Goal: Use online tool/utility: Utilize a website feature to perform a specific function

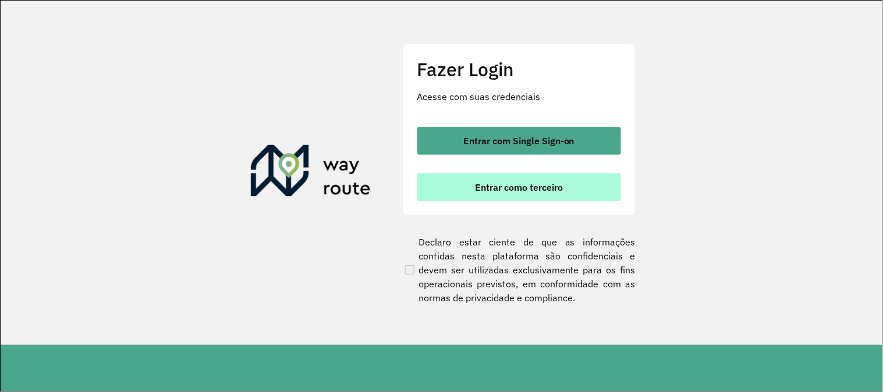
click at [552, 188] on span "Entrar como terceiro" at bounding box center [519, 187] width 88 height 9
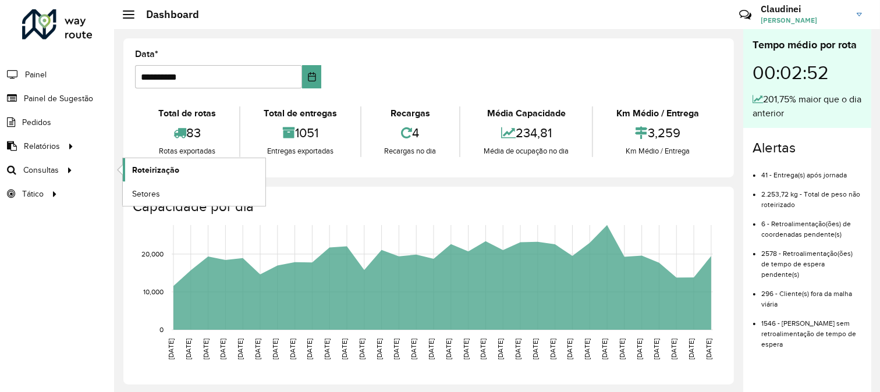
click at [136, 169] on span "Roteirização" at bounding box center [155, 170] width 47 height 12
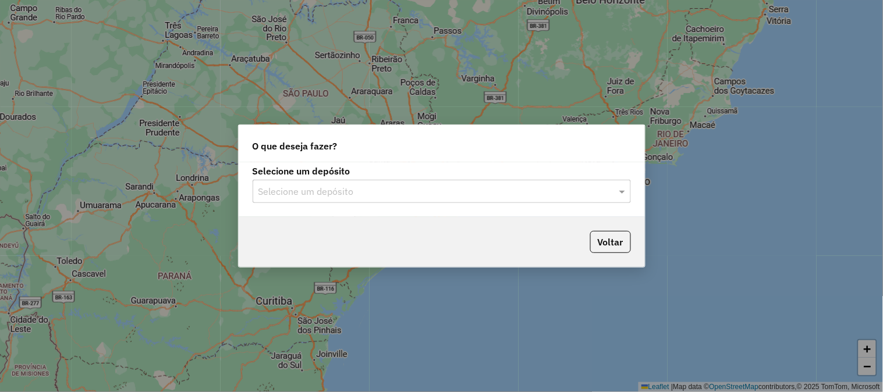
click at [457, 194] on input "text" at bounding box center [429, 192] width 343 height 14
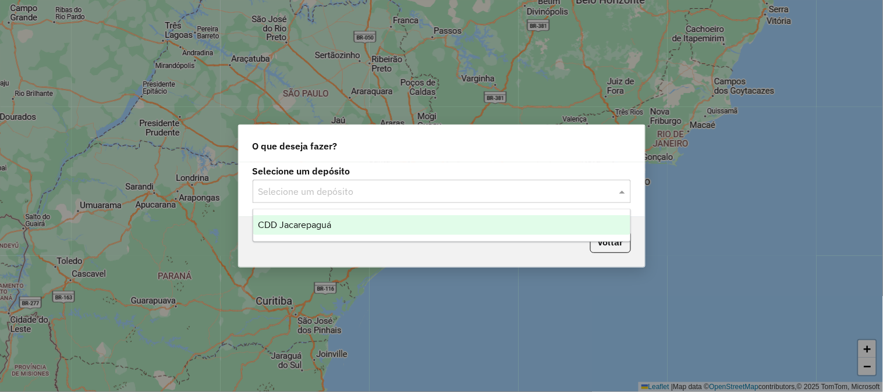
click at [400, 225] on div "CDD Jacarepaguá" at bounding box center [441, 225] width 377 height 20
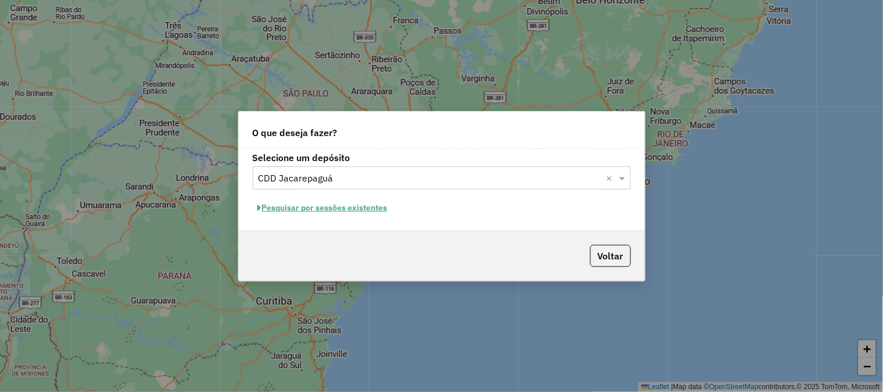
click at [366, 208] on button "Pesquisar por sessões existentes" at bounding box center [323, 208] width 140 height 18
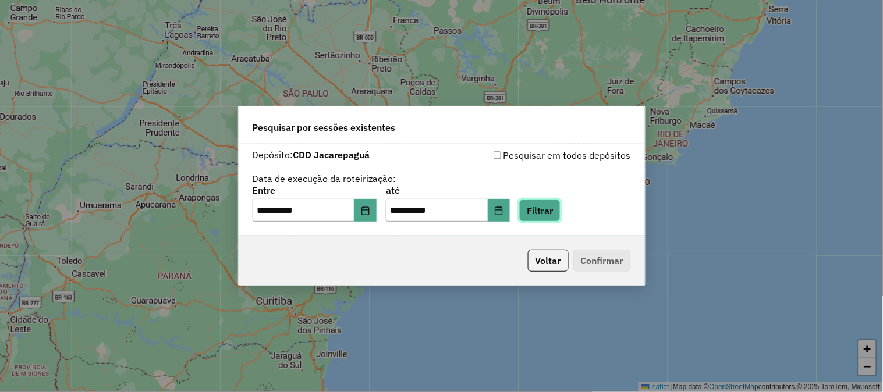
click at [553, 206] on button "Filtrar" at bounding box center [539, 211] width 41 height 22
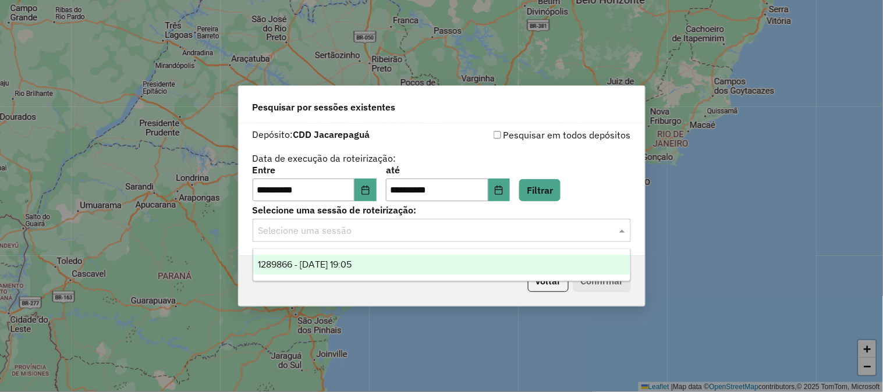
click at [372, 233] on input "text" at bounding box center [429, 231] width 343 height 14
click at [352, 268] on span "1289866 - 07/10/2025 19:05" at bounding box center [305, 265] width 94 height 10
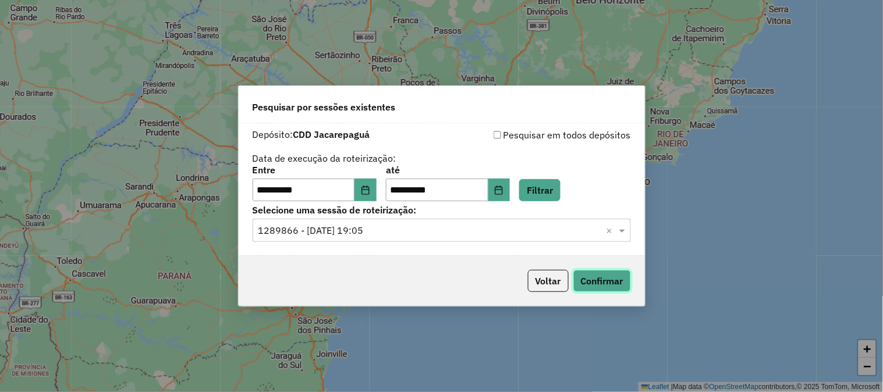
click at [594, 281] on button "Confirmar" at bounding box center [602, 281] width 58 height 22
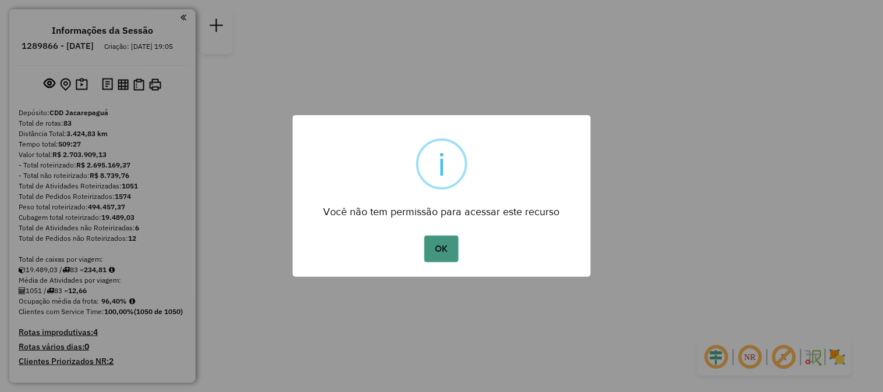
click at [449, 243] on button "OK" at bounding box center [441, 249] width 34 height 27
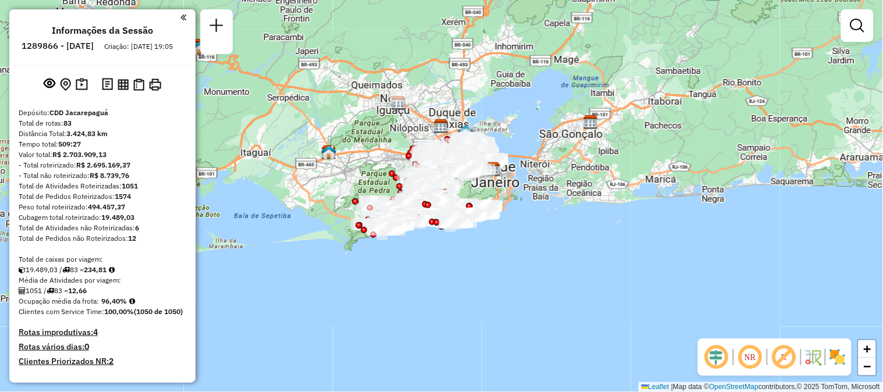
scroll to position [2322, 0]
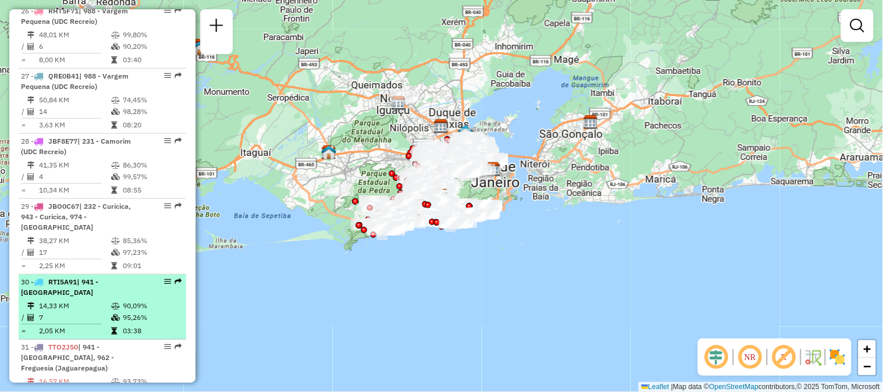
click at [175, 278] on em at bounding box center [178, 281] width 7 height 7
select select "**********"
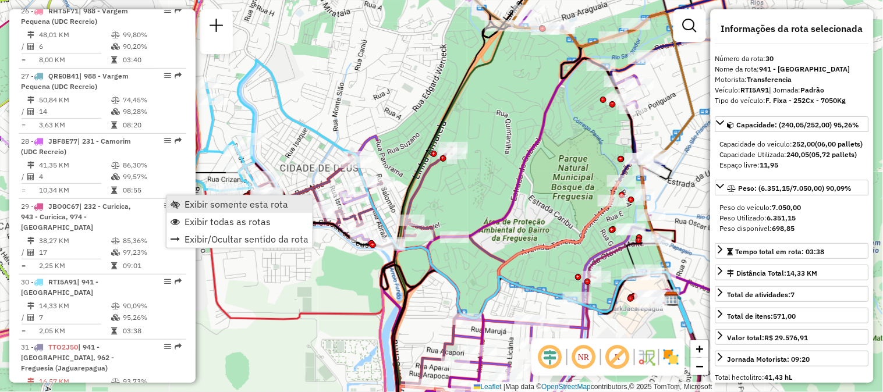
click at [182, 204] on link "Exibir somente esta rota" at bounding box center [239, 204] width 146 height 17
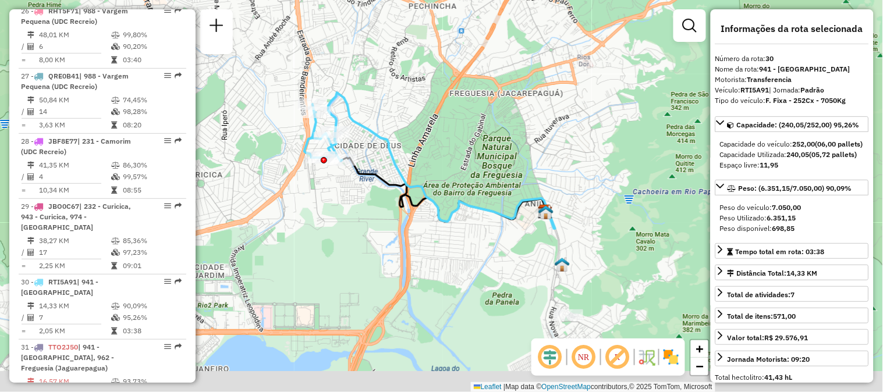
drag, startPoint x: 453, startPoint y: 207, endPoint x: 456, endPoint y: 178, distance: 29.9
click at [456, 178] on div "Janela de atendimento Grade de atendimento Capacidade Transportadoras Veículos …" at bounding box center [441, 196] width 883 height 392
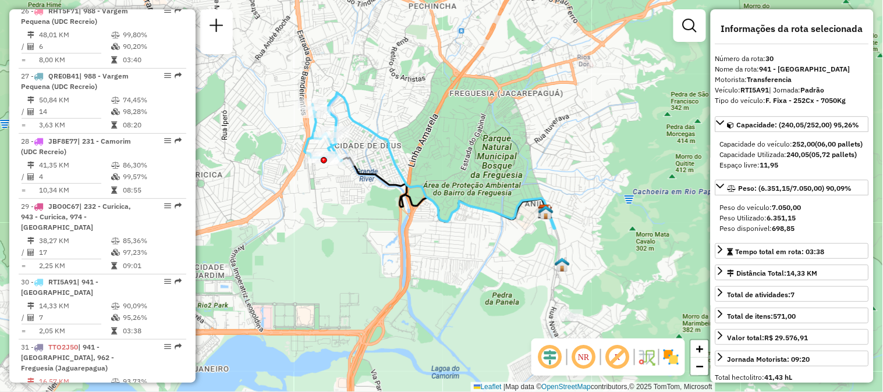
scroll to position [2669, 0]
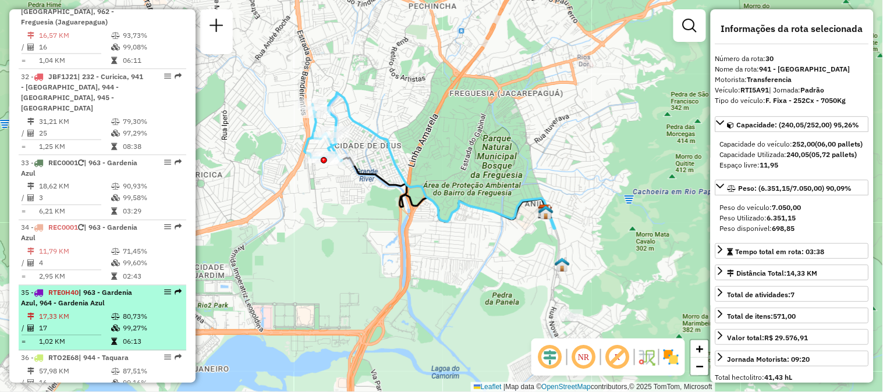
click at [175, 289] on em at bounding box center [178, 292] width 7 height 7
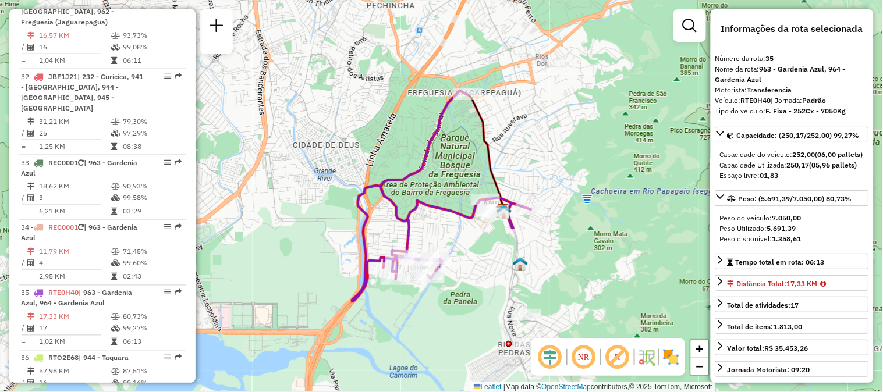
scroll to position [3213, 0]
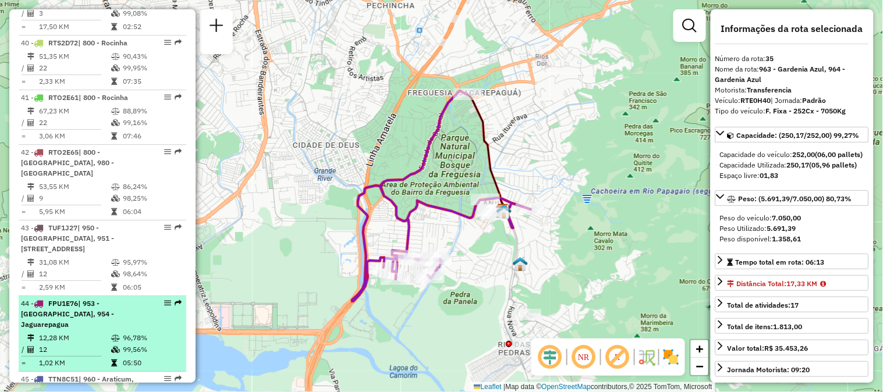
click at [176, 300] on em at bounding box center [178, 303] width 7 height 7
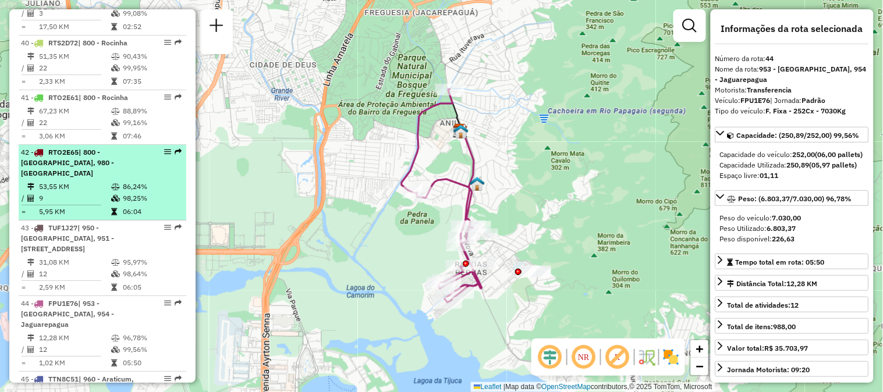
click at [175, 148] on em at bounding box center [178, 151] width 7 height 7
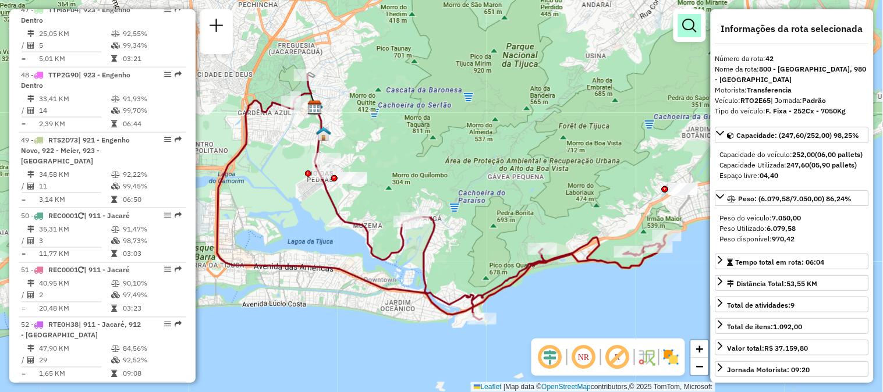
scroll to position [2669, 0]
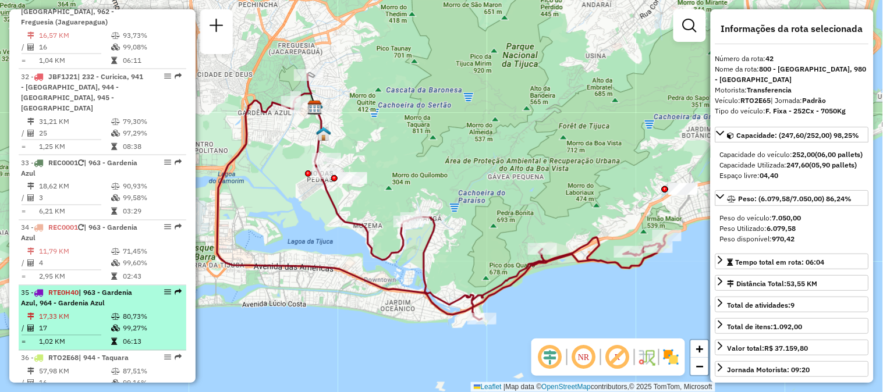
click at [175, 289] on em at bounding box center [178, 292] width 7 height 7
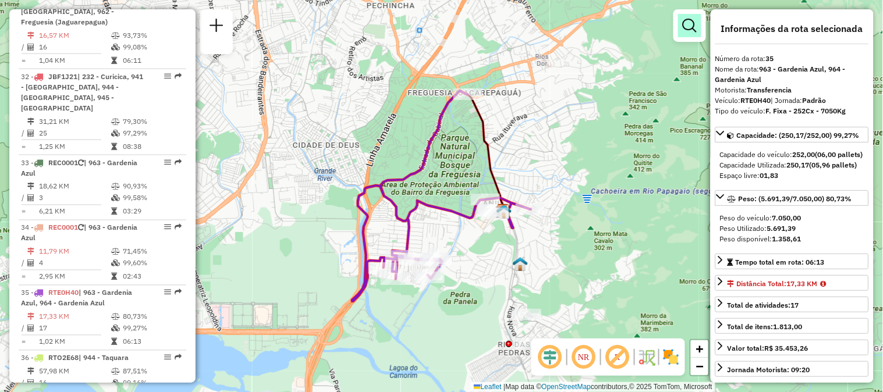
scroll to position [3072, 0]
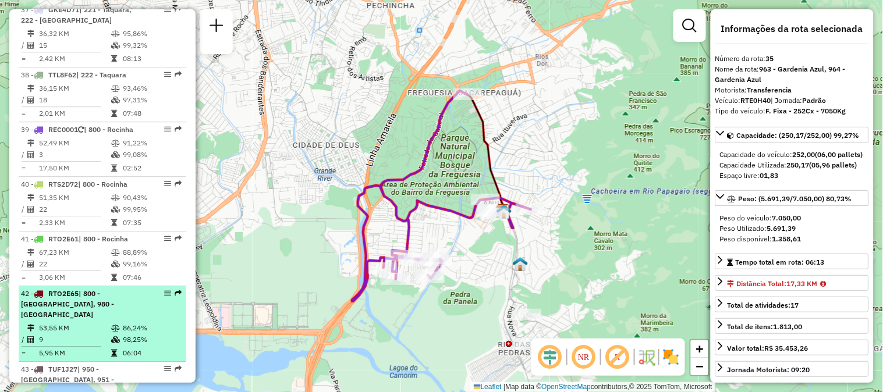
click at [175, 290] on em at bounding box center [178, 293] width 7 height 7
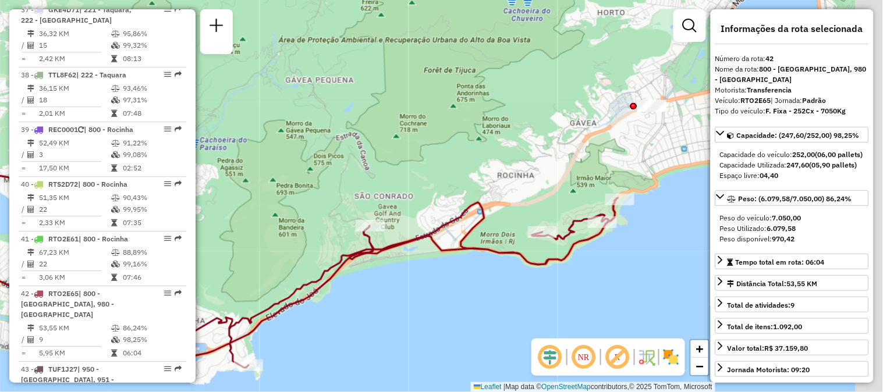
drag, startPoint x: 654, startPoint y: 246, endPoint x: 563, endPoint y: 228, distance: 93.0
click at [563, 228] on icon at bounding box center [229, 265] width 778 height 206
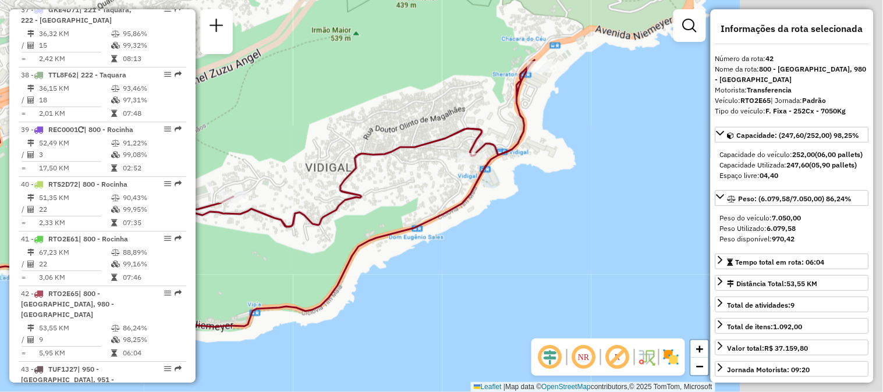
drag, startPoint x: 520, startPoint y: 246, endPoint x: 241, endPoint y: 205, distance: 281.8
click at [241, 203] on div at bounding box center [233, 197] width 29 height 12
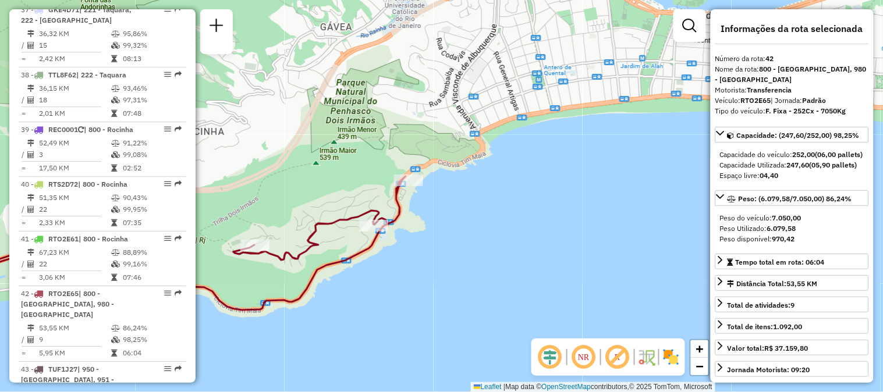
drag, startPoint x: 334, startPoint y: 239, endPoint x: 644, endPoint y: 239, distance: 309.6
click at [644, 239] on div "Janela de atendimento Grade de atendimento Capacidade Transportadoras Veículos …" at bounding box center [441, 196] width 883 height 392
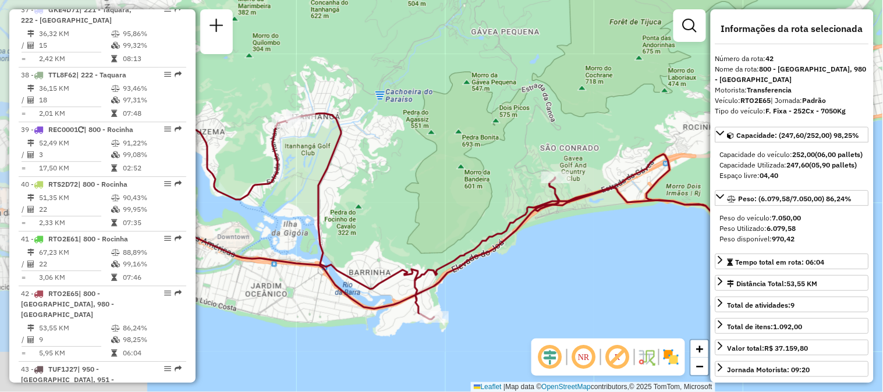
drag, startPoint x: 311, startPoint y: 200, endPoint x: 525, endPoint y: 179, distance: 215.1
click at [525, 179] on div "Rota 42 - Placa RTO2E65 55086710 - ISIDRO PEREIRA DA SI Janela de atendimento G…" at bounding box center [441, 196] width 883 height 392
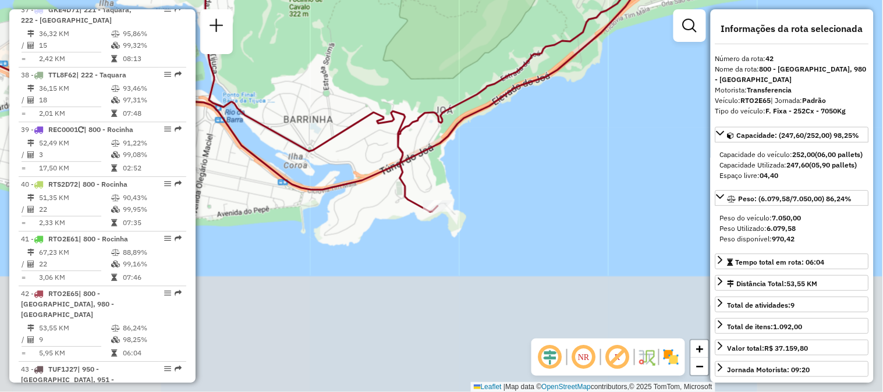
drag, startPoint x: 420, startPoint y: 299, endPoint x: 423, endPoint y: 182, distance: 117.6
click at [423, 182] on div "Rota 42 - Placa RTO2E65 55086710 - ISIDRO PEREIRA DA SI Janela de atendimento G…" at bounding box center [441, 196] width 883 height 392
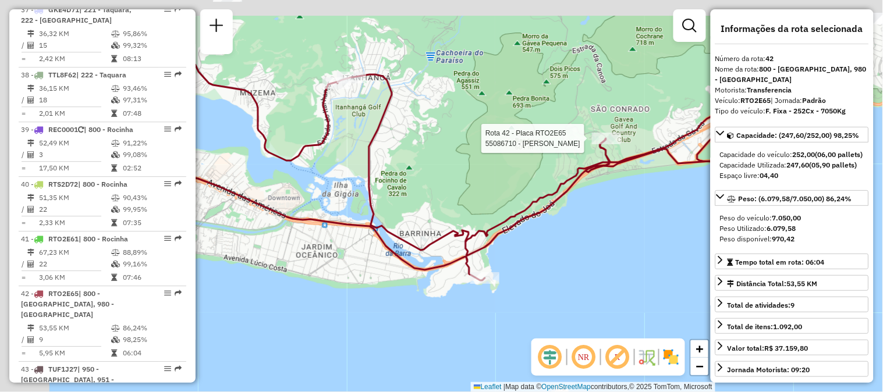
drag, startPoint x: 298, startPoint y: 167, endPoint x: 421, endPoint y: 283, distance: 169.2
click at [421, 281] on icon at bounding box center [437, 177] width 835 height 206
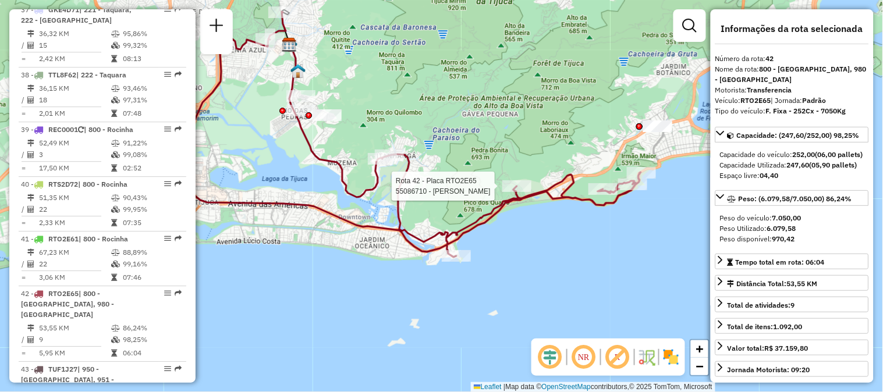
drag, startPoint x: 352, startPoint y: 227, endPoint x: 386, endPoint y: 269, distance: 53.8
click at [386, 257] on icon at bounding box center [415, 135] width 449 height 246
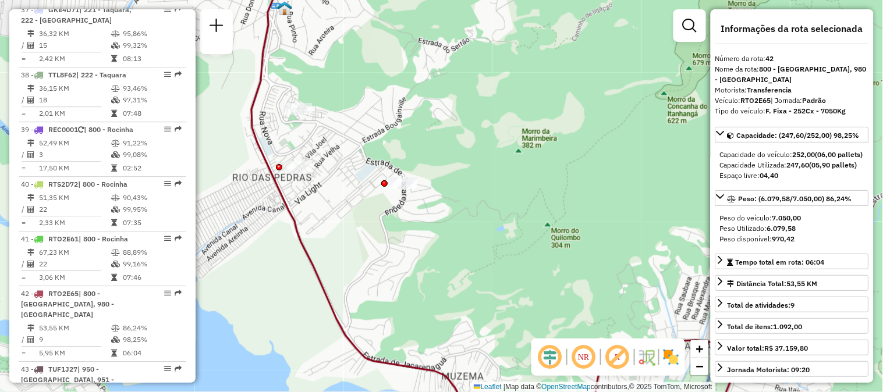
drag, startPoint x: 249, startPoint y: 146, endPoint x: 313, endPoint y: 158, distance: 65.1
click at [313, 158] on div "Rota 42 - Placa RTO2E65 55086710 - ISIDRO PEREIRA DA SI Janela de atendimento G…" at bounding box center [441, 196] width 883 height 392
